Goal: Task Accomplishment & Management: Use online tool/utility

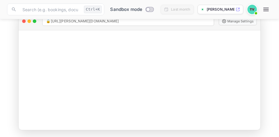
scroll to position [126, 0]
click at [253, 9] on img at bounding box center [251, 9] width 9 height 9
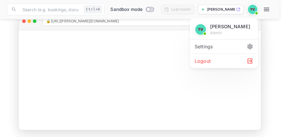
click at [233, 47] on div "Settings" at bounding box center [224, 47] width 68 height 14
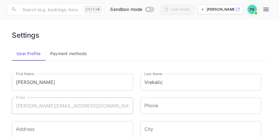
click at [267, 7] on icon "button" at bounding box center [266, 9] width 7 height 7
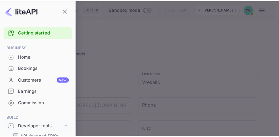
scroll to position [1, 0]
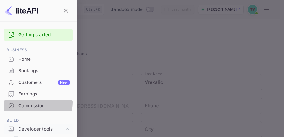
click at [34, 103] on div "Commission" at bounding box center [44, 106] width 52 height 7
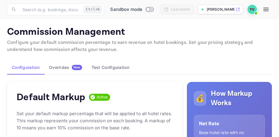
scroll to position [100, 152]
click at [70, 69] on div "Overrides New" at bounding box center [65, 67] width 33 height 5
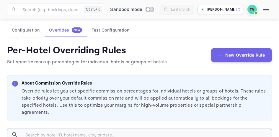
scroll to position [37, 0]
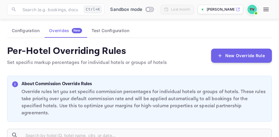
click at [113, 30] on button "Test Configuration" at bounding box center [110, 31] width 47 height 14
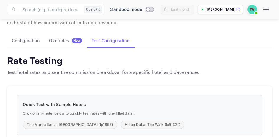
scroll to position [18, 0]
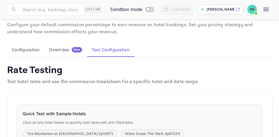
click at [31, 45] on button "Configuration" at bounding box center [25, 50] width 37 height 14
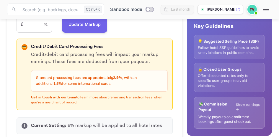
scroll to position [181, 0]
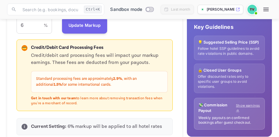
click at [225, 45] on p "💡 Suggested Selling Price (SSP)" at bounding box center [229, 43] width 63 height 6
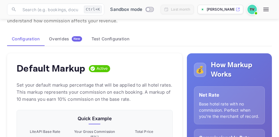
scroll to position [26, 0]
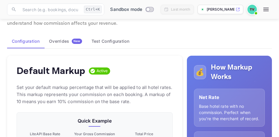
click at [103, 39] on button "Test Configuration" at bounding box center [110, 41] width 47 height 14
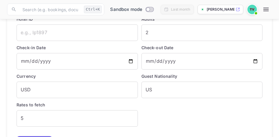
scroll to position [156, 0]
click at [37, 31] on input "text" at bounding box center [77, 32] width 121 height 17
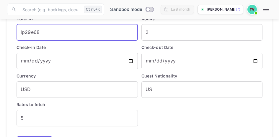
type input "lp29e68"
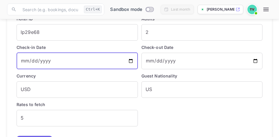
click at [96, 59] on input "[DATE]" at bounding box center [77, 61] width 121 height 17
click at [130, 58] on input "[DATE]" at bounding box center [77, 61] width 121 height 17
type input "[DATE]"
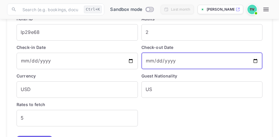
click at [254, 59] on input "[DATE]" at bounding box center [201, 61] width 121 height 17
type input "[DATE]"
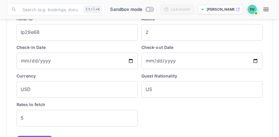
click at [176, 105] on div "Hotel ID lp29e68 ​ Adults 2 ​ Check-in Date [DATE] ​ Check-out Date [DATE] ​ Cu…" at bounding box center [138, 69] width 250 height 115
click at [102, 87] on input "USD" at bounding box center [77, 90] width 121 height 17
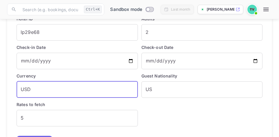
drag, startPoint x: 102, startPoint y: 87, endPoint x: 20, endPoint y: 89, distance: 82.1
click at [20, 89] on input "USD" at bounding box center [77, 90] width 121 height 17
type input "CAD"
click at [167, 89] on input "US" at bounding box center [201, 90] width 121 height 17
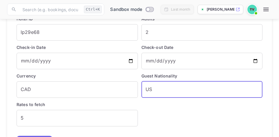
click at [170, 107] on div "Hotel ID lp29e68 ​ Adults 2 ​ Check-in Date [DATE] ​ Check-out Date [DATE] ​ Cu…" at bounding box center [138, 69] width 250 height 115
drag, startPoint x: 159, startPoint y: 91, endPoint x: 133, endPoint y: 92, distance: 26.0
click at [133, 92] on div "Hotel ID lp29e68 ​ Adults 2 ​ Check-in Date [DATE] ​ Check-out Date [DATE] ​ Cu…" at bounding box center [138, 69] width 250 height 115
type input "CAD"
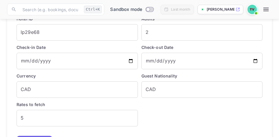
click at [151, 121] on div "Hotel ID lp29e68 ​ Adults 2 ​ Check-in Date [DATE] ​ Check-out Date [DATE] ​ Cu…" at bounding box center [138, 69] width 250 height 115
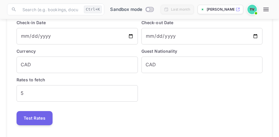
scroll to position [195, 0]
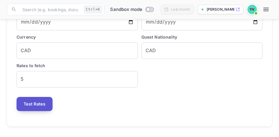
click at [30, 105] on button "Test Rates" at bounding box center [35, 104] width 36 height 14
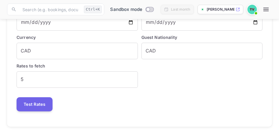
scroll to position [0, 0]
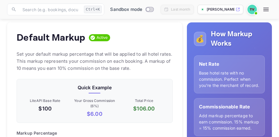
scroll to position [45, 0]
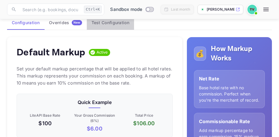
click at [120, 23] on button "Test Configuration" at bounding box center [110, 23] width 47 height 14
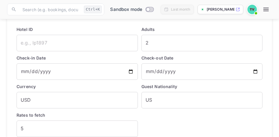
scroll to position [144, 0]
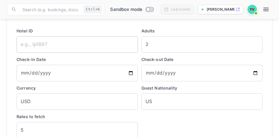
click at [61, 48] on input "text" at bounding box center [77, 44] width 121 height 17
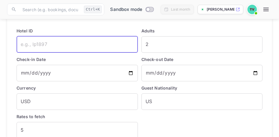
click at [61, 48] on input "text" at bounding box center [77, 44] width 121 height 17
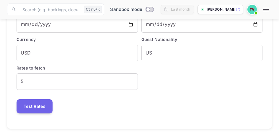
scroll to position [195, 0]
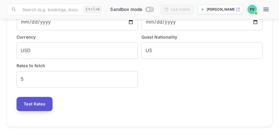
type input "lp29e68"
click at [41, 101] on button "Test Rates" at bounding box center [35, 104] width 36 height 14
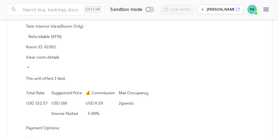
scroll to position [274, 0]
